Goal: Task Accomplishment & Management: Manage account settings

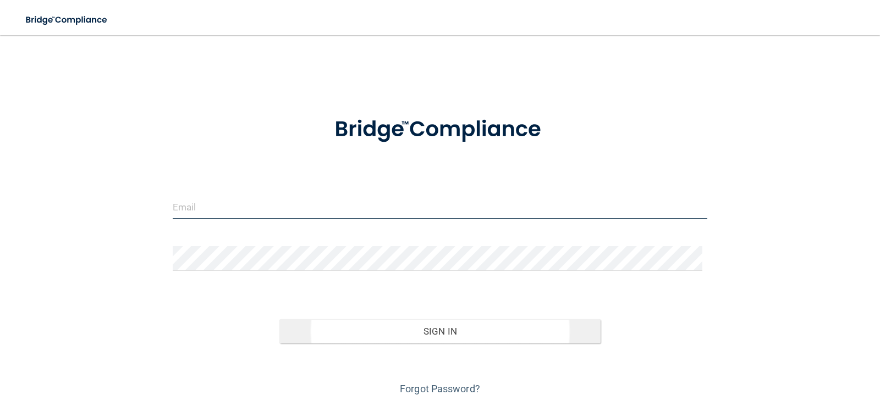
type input "[EMAIL_ADDRESS][DOMAIN_NAME]"
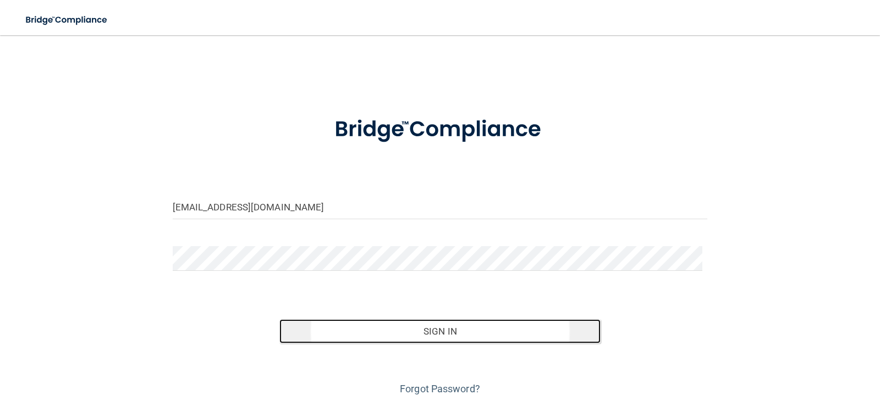
click at [439, 329] on button "Sign In" at bounding box center [439, 331] width 321 height 24
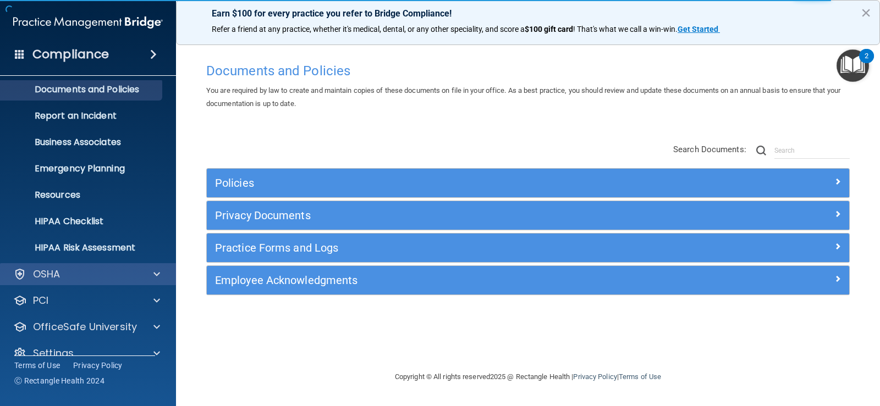
scroll to position [50, 0]
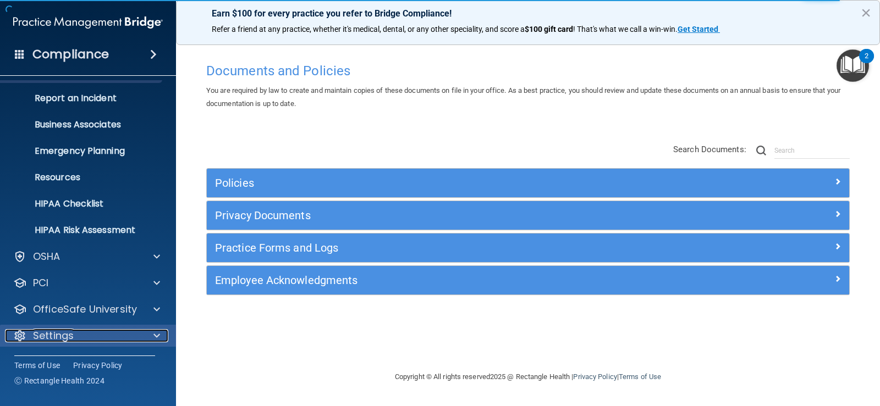
click at [85, 331] on div "Settings" at bounding box center [73, 335] width 136 height 13
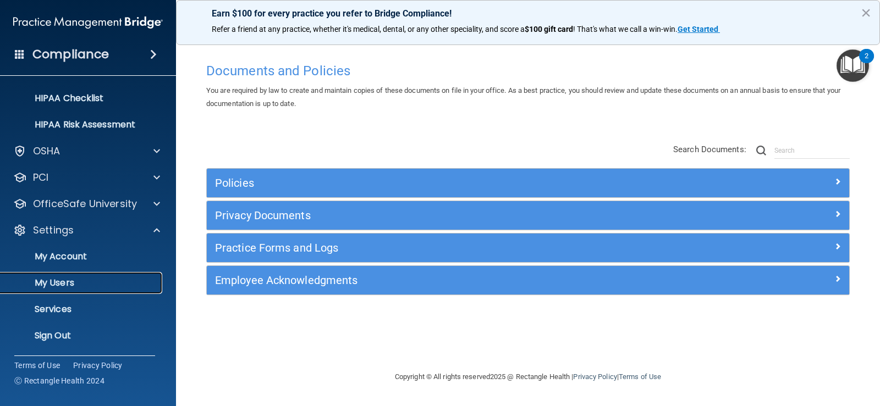
click at [89, 272] on link "My Users" at bounding box center [75, 283] width 173 height 22
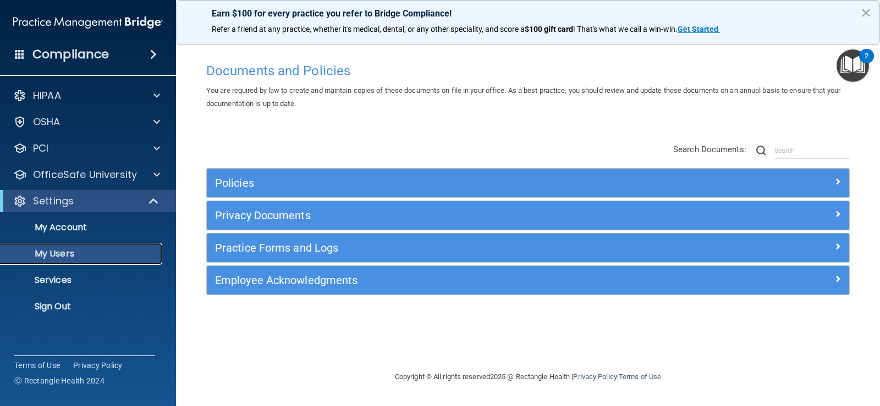
click at [114, 247] on link "My Users" at bounding box center [75, 254] width 173 height 22
select select "20"
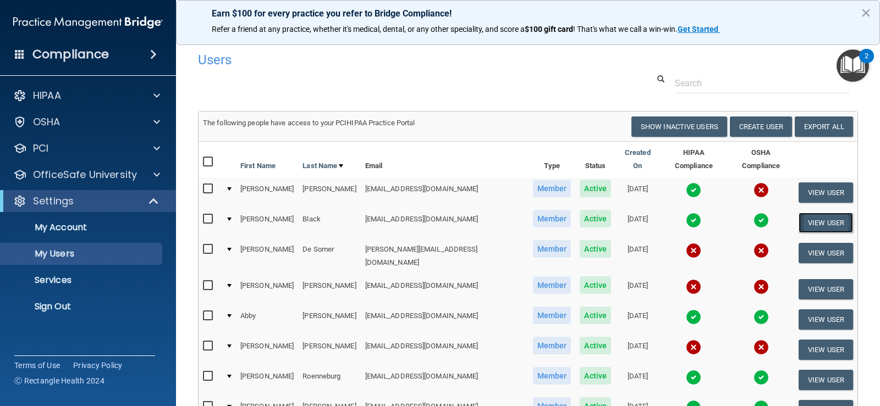
click at [811, 214] on button "View User" at bounding box center [825, 223] width 54 height 20
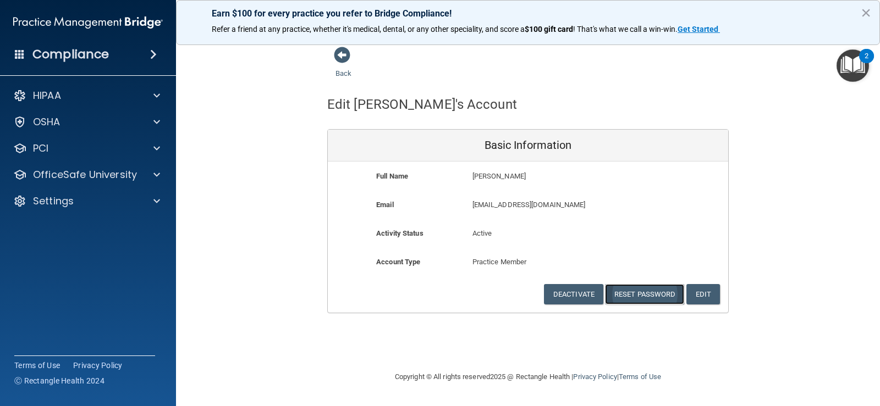
click at [640, 293] on button "Reset Password" at bounding box center [644, 294] width 79 height 20
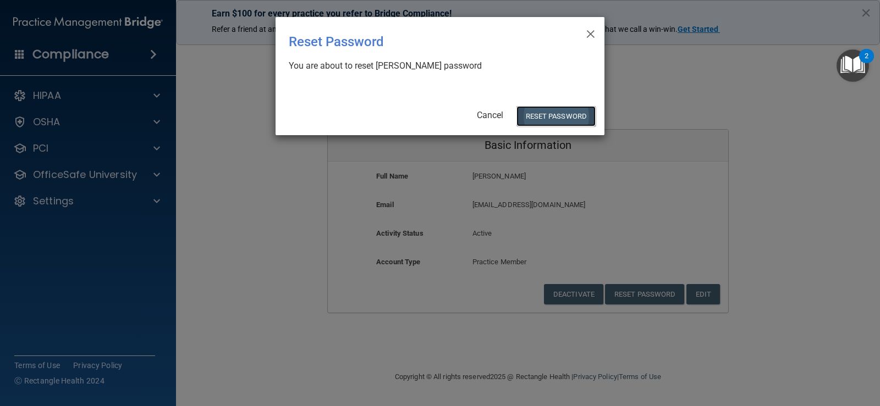
click at [553, 109] on button "Reset Password" at bounding box center [555, 116] width 79 height 20
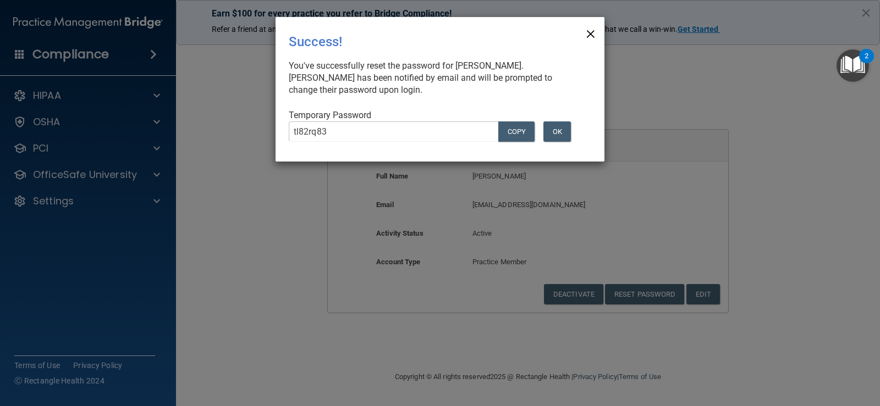
click at [587, 34] on span "×" at bounding box center [591, 32] width 10 height 22
